Goal: Task Accomplishment & Management: Use online tool/utility

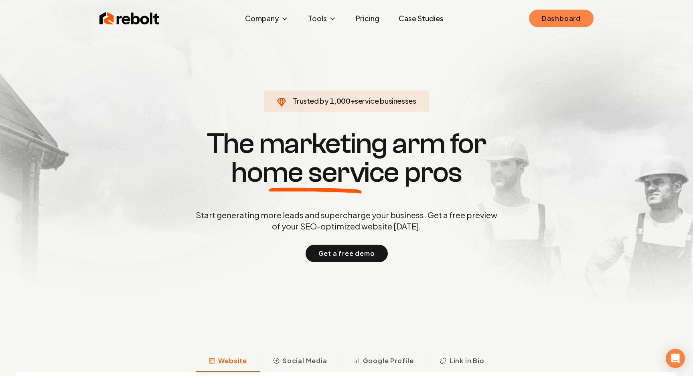
click at [556, 13] on link "Dashboard" at bounding box center [561, 19] width 65 height 18
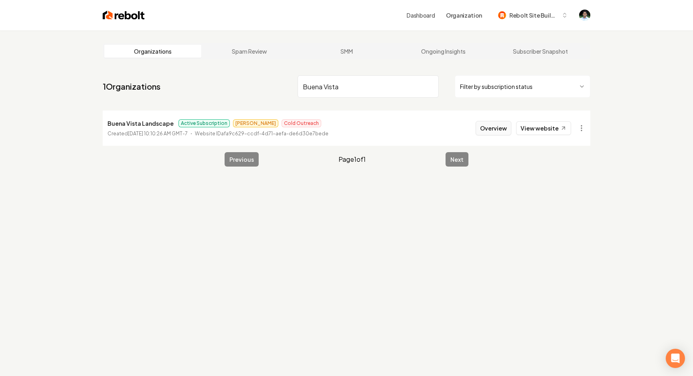
type input "Buena Vista"
click at [499, 131] on button "Overview" at bounding box center [493, 128] width 36 height 14
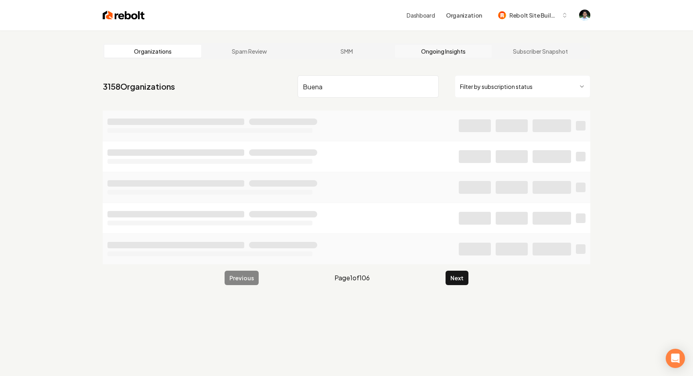
type input "Buena"
click at [439, 51] on link "Ongoing Insights" at bounding box center [443, 51] width 97 height 13
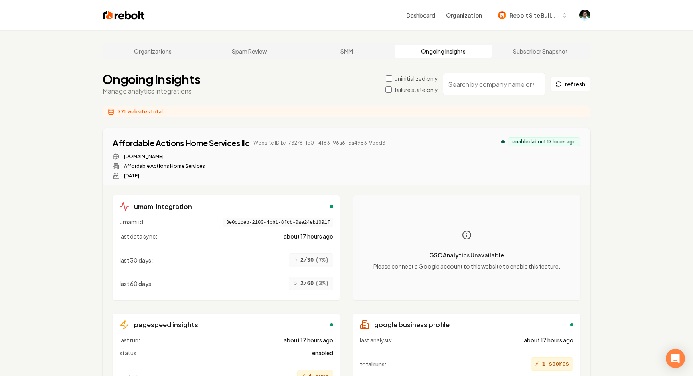
click at [487, 85] on input "search" at bounding box center [493, 84] width 103 height 22
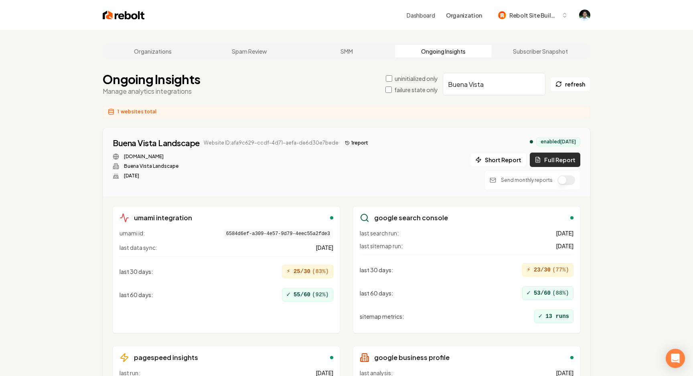
type input "Buena Vista"
click at [549, 157] on button "Full Report" at bounding box center [554, 160] width 51 height 14
click at [348, 144] on button "2 report s" at bounding box center [358, 143] width 34 height 10
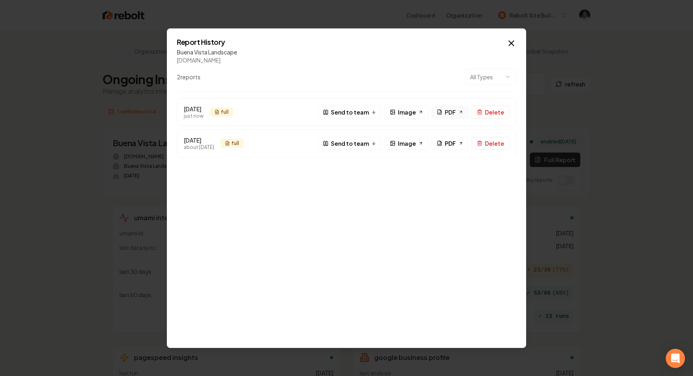
click at [450, 111] on span "PDF" at bounding box center [449, 112] width 11 height 8
click at [510, 42] on icon "button" at bounding box center [511, 42] width 5 height 5
